Goal: Find specific page/section: Find specific page/section

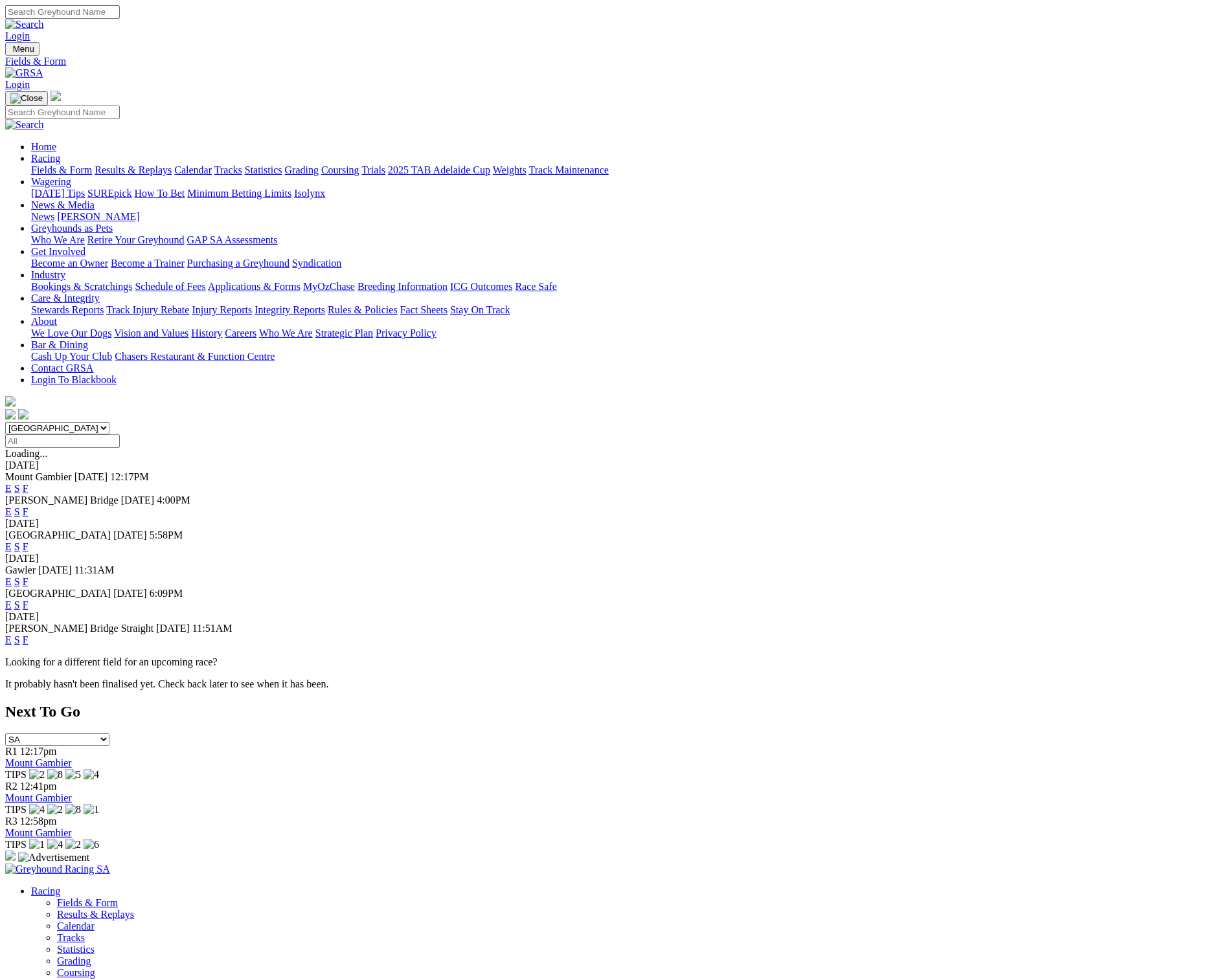
click at [110, 422] on select "[GEOGRAPHIC_DATA] [GEOGRAPHIC_DATA] [GEOGRAPHIC_DATA] [GEOGRAPHIC_DATA] [GEOGRA…" at bounding box center [57, 427] width 104 height 12
select select "QLD"
click at [110, 422] on select "[GEOGRAPHIC_DATA] [GEOGRAPHIC_DATA] [GEOGRAPHIC_DATA] [GEOGRAPHIC_DATA] [GEOGRA…" at bounding box center [57, 427] width 104 height 12
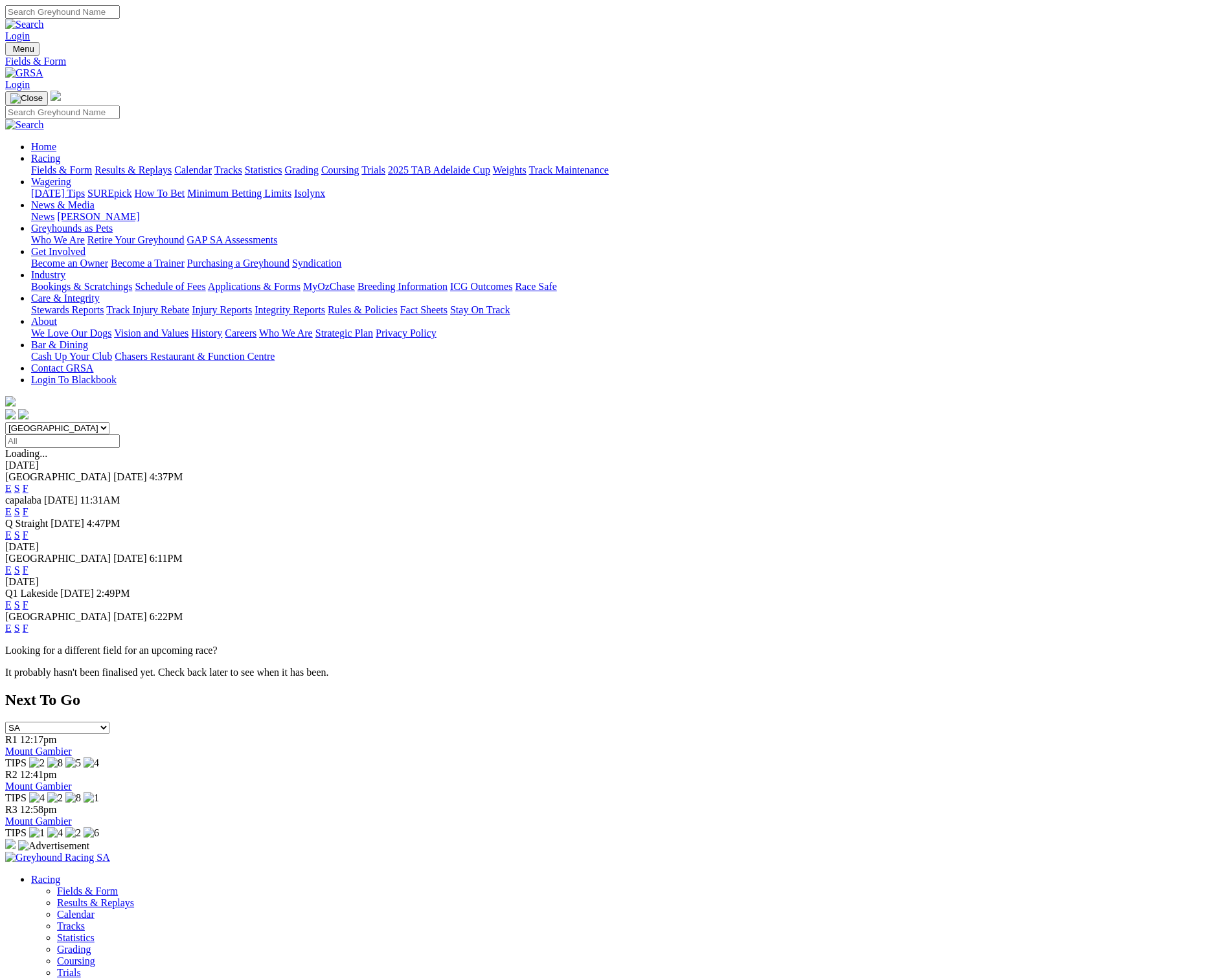
click at [20, 565] on link "S" at bounding box center [17, 570] width 6 height 11
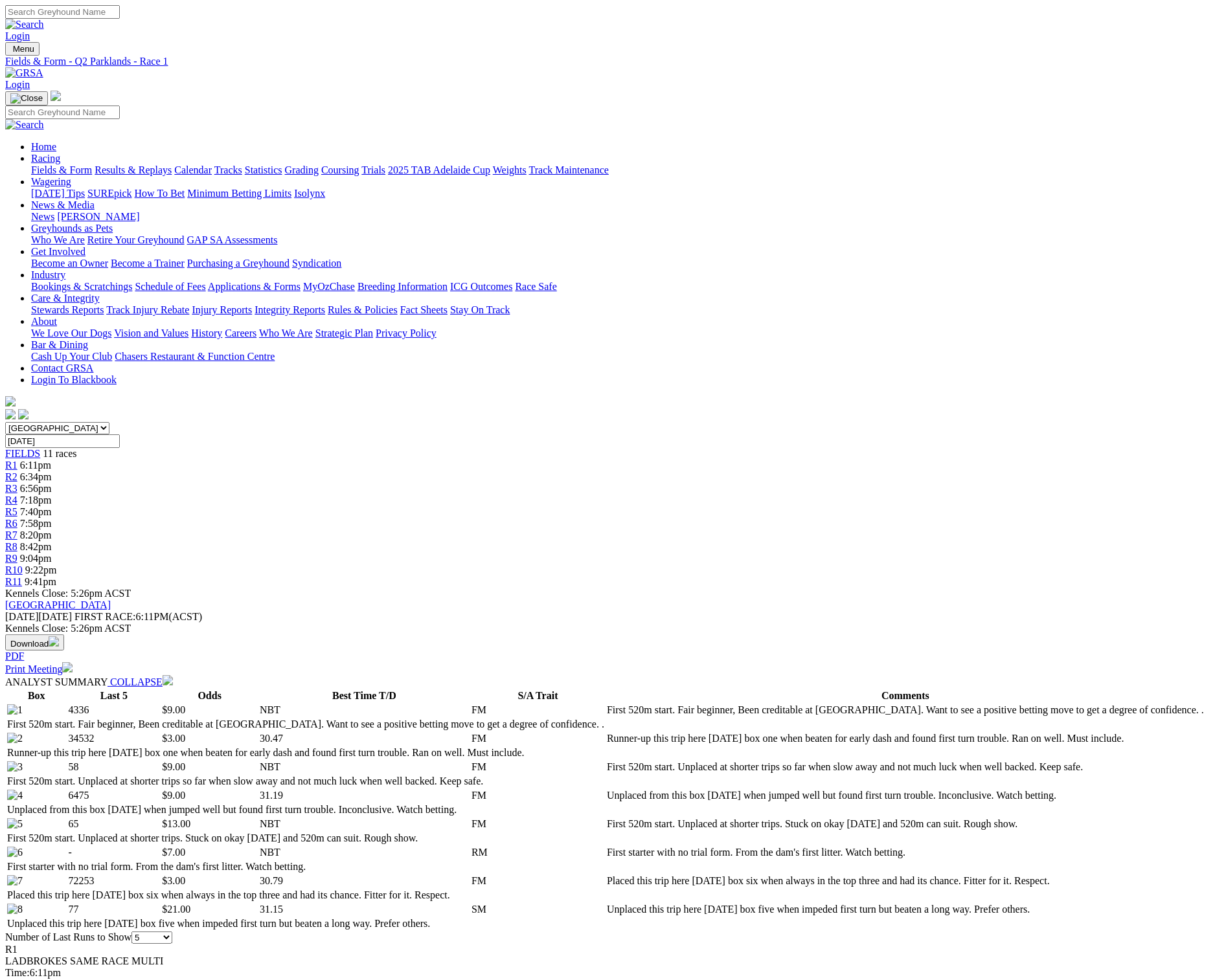
click at [40, 448] on span "FIELDS" at bounding box center [22, 453] width 35 height 11
